Goal: Go to known website: Go to known website

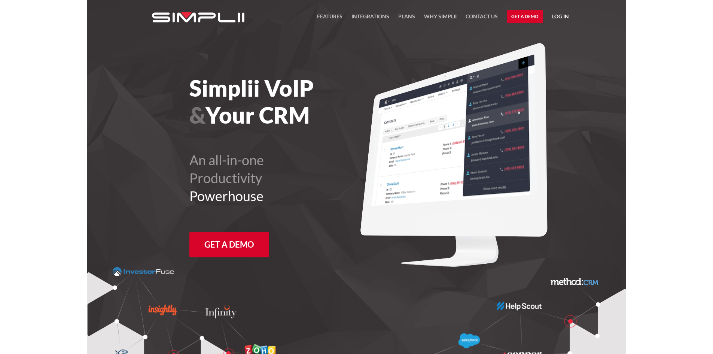
click at [559, 17] on link "Log in" at bounding box center [560, 17] width 17 height 11
click at [554, 36] on link "Manager Portal" at bounding box center [541, 39] width 48 height 12
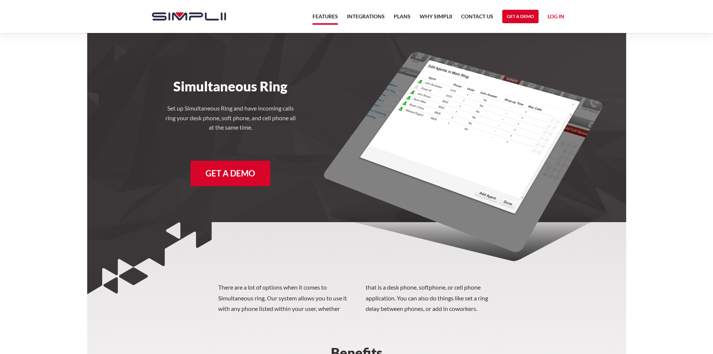
click at [329, 14] on link "Features" at bounding box center [324, 18] width 25 height 13
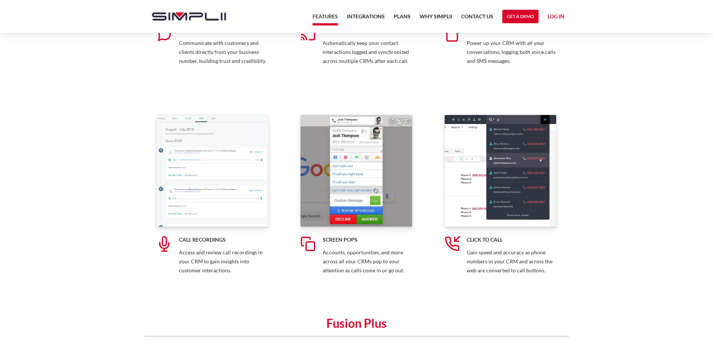
scroll to position [374, 0]
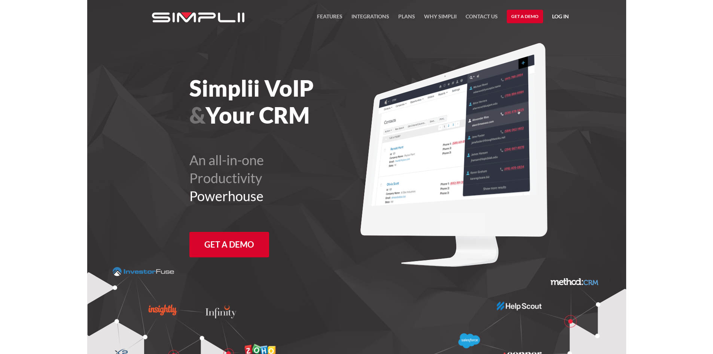
click at [559, 20] on link "Log in" at bounding box center [560, 17] width 17 height 11
click at [555, 38] on link "Manager Portal" at bounding box center [541, 39] width 48 height 12
